Goal: Transaction & Acquisition: Download file/media

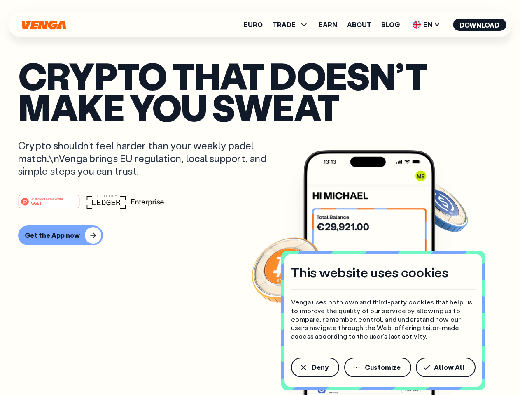
click at [260, 198] on div "#1 PRODUCT OF THE MONTH Web3" at bounding box center [260, 201] width 484 height 15
click at [315, 368] on span "Deny" at bounding box center [320, 367] width 17 height 7
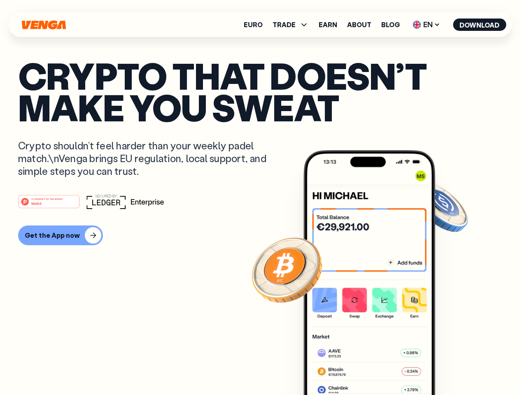
click at [378, 368] on img at bounding box center [370, 288] width 132 height 276
click at [447, 368] on article "Crypto that doesn’t make you sweat Crypto shouldn’t feel harder than your weekl…" at bounding box center [260, 214] width 484 height 309
click at [293, 25] on span "TRADE" at bounding box center [284, 24] width 23 height 7
click at [427, 25] on span "EN" at bounding box center [426, 24] width 33 height 13
click at [480, 25] on button "Download" at bounding box center [479, 25] width 53 height 12
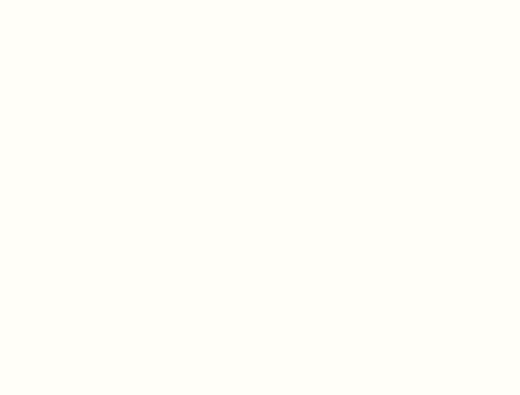
click at [59, 0] on html "This website uses cookies Venga uses both own and third-party cookies that help…" at bounding box center [260, 0] width 520 height 0
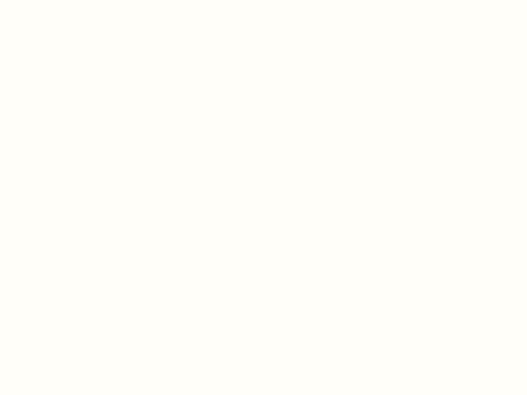
click at [50, 0] on html "This website uses cookies Venga uses both own and third-party cookies that help…" at bounding box center [263, 0] width 527 height 0
